Goal: Information Seeking & Learning: Understand process/instructions

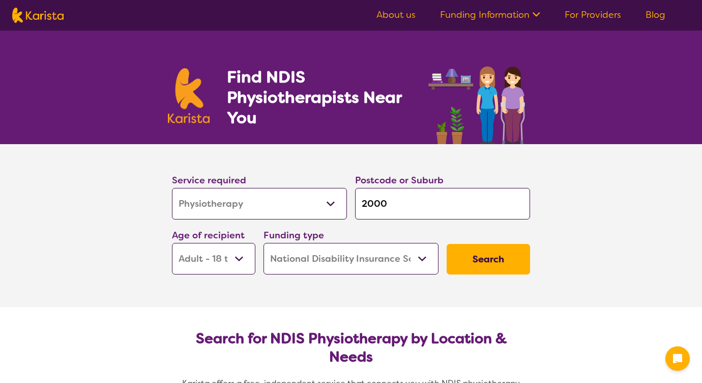
select select "Physiotherapy"
select select "AD"
select select "NDIS"
select select "Physiotherapy"
select select "AD"
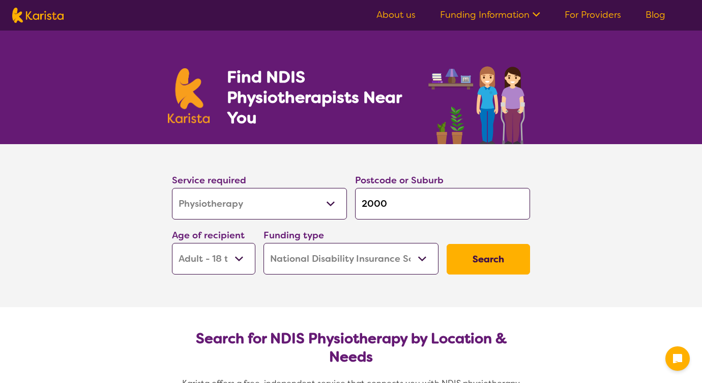
select select "NDIS"
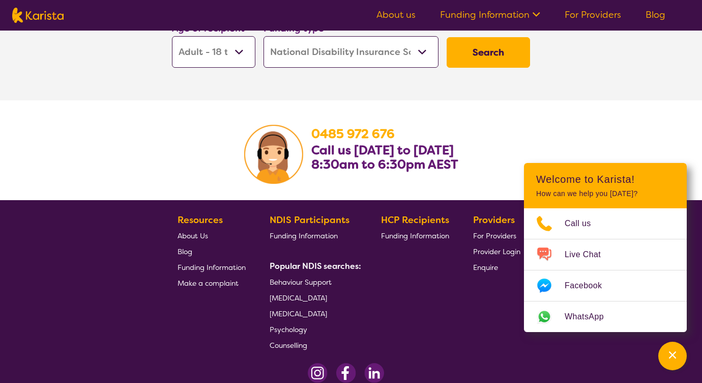
scroll to position [1525, 0]
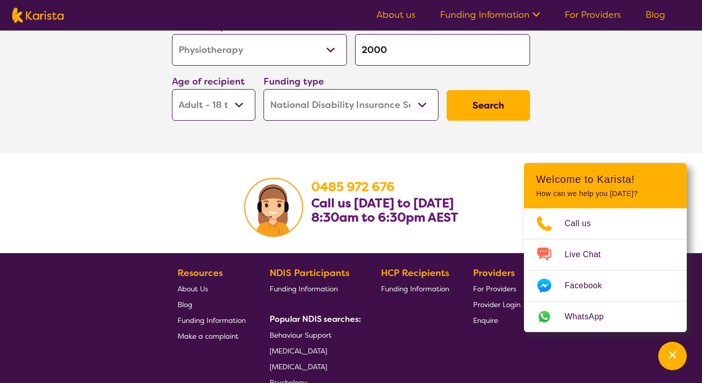
click at [603, 12] on link "For Providers" at bounding box center [593, 15] width 56 height 12
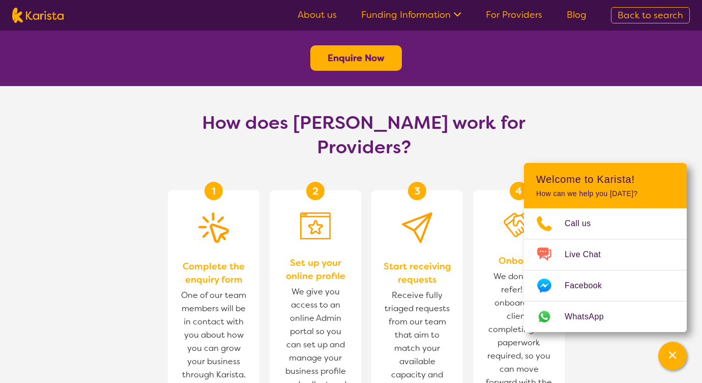
scroll to position [504, 0]
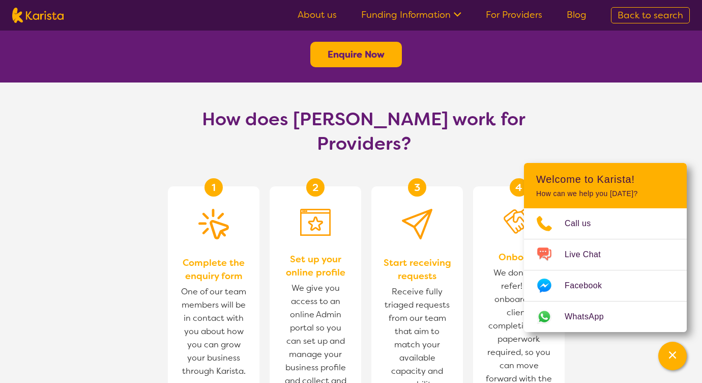
click at [651, 133] on section "How does [PERSON_NAME] work for Providers? 1 Complete the enquiry form One of o…" at bounding box center [351, 306] width 702 height 449
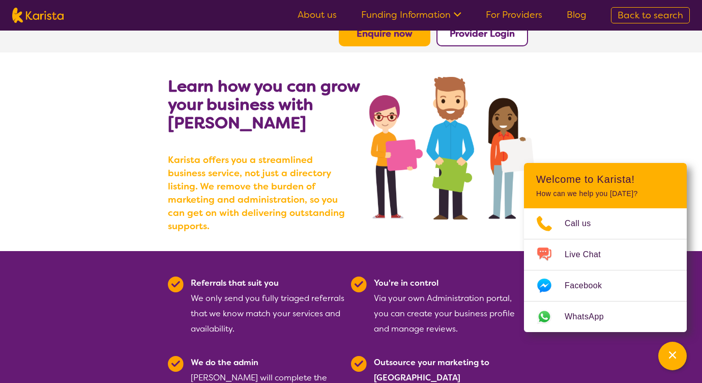
scroll to position [0, 0]
